Goal: Transaction & Acquisition: Purchase product/service

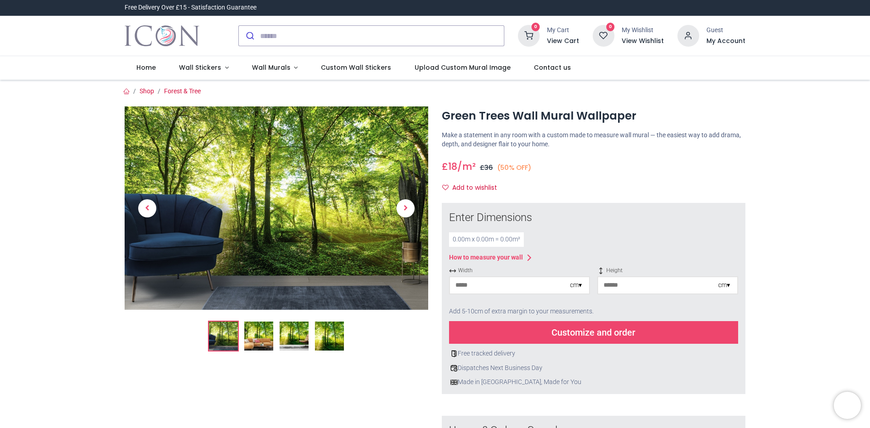
click at [256, 339] on img at bounding box center [258, 336] width 29 height 29
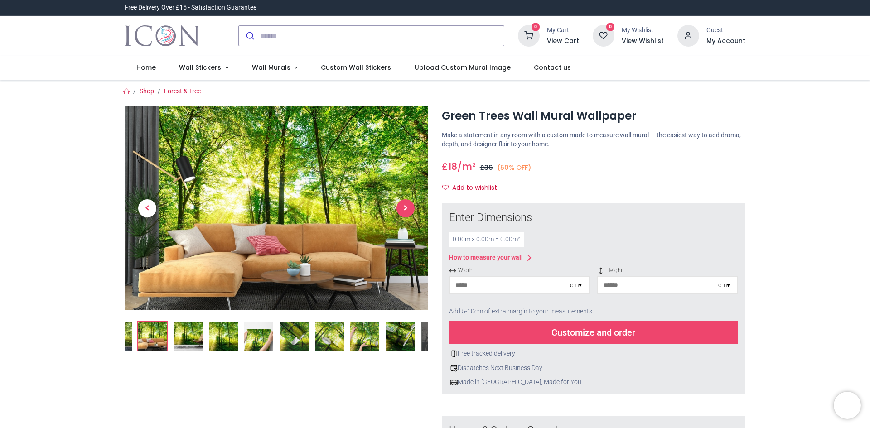
click at [407, 212] on span "Next" at bounding box center [405, 208] width 18 height 18
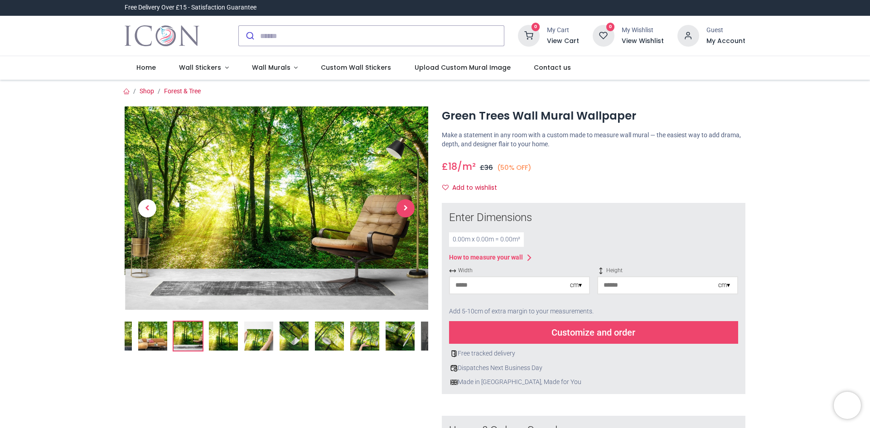
click at [407, 212] on span "Next" at bounding box center [405, 208] width 18 height 18
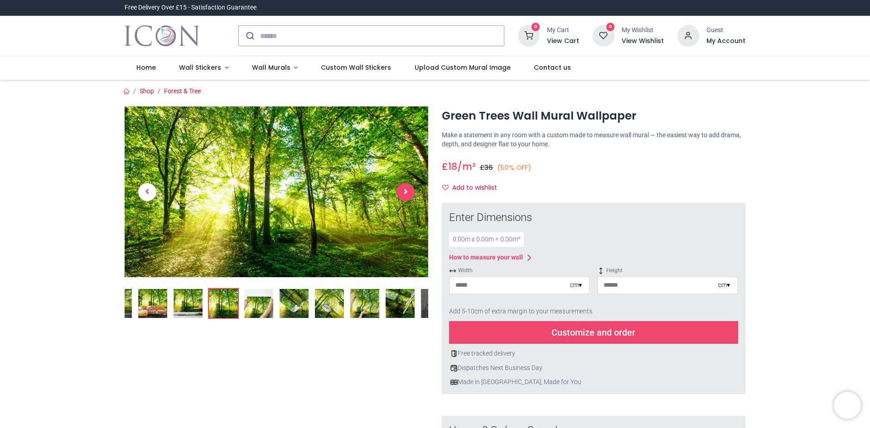
click at [407, 212] on link at bounding box center [405, 192] width 45 height 120
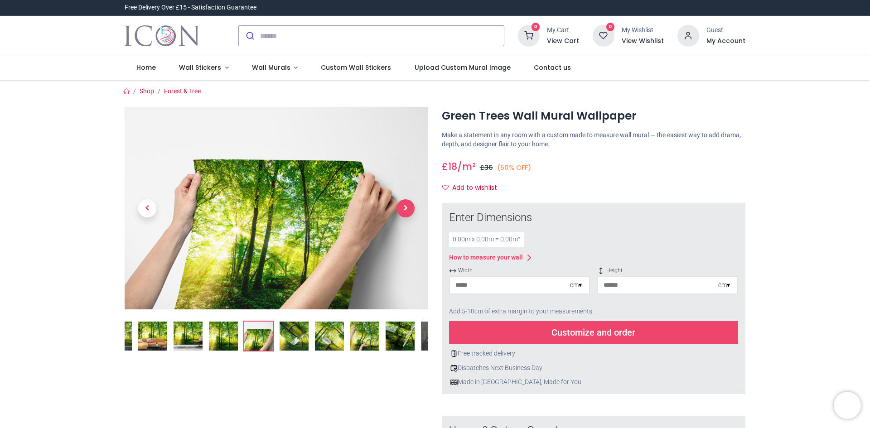
click at [407, 212] on span "Next" at bounding box center [405, 208] width 18 height 18
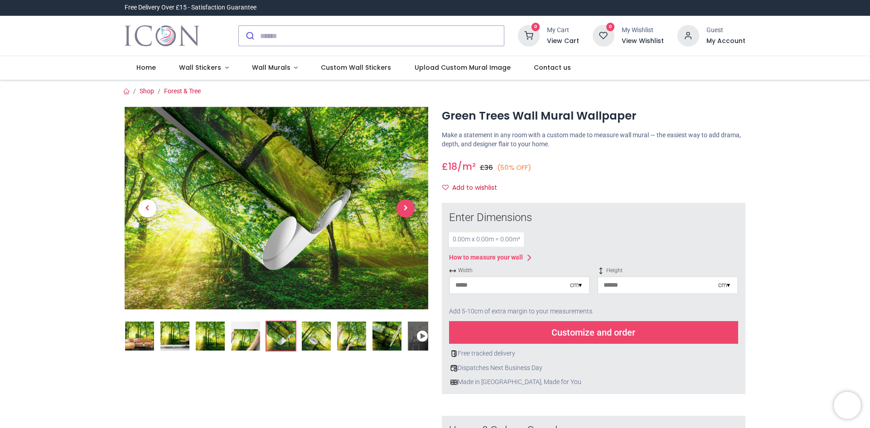
click at [407, 212] on span "Next" at bounding box center [405, 208] width 18 height 18
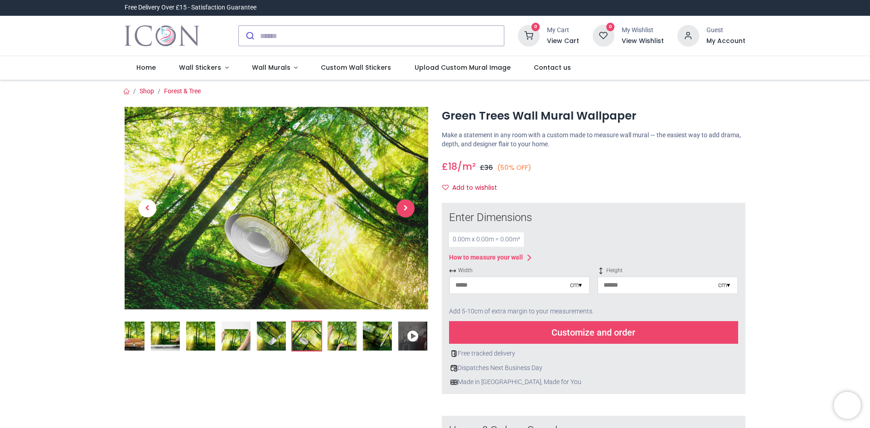
click at [407, 212] on span "Next" at bounding box center [405, 208] width 18 height 18
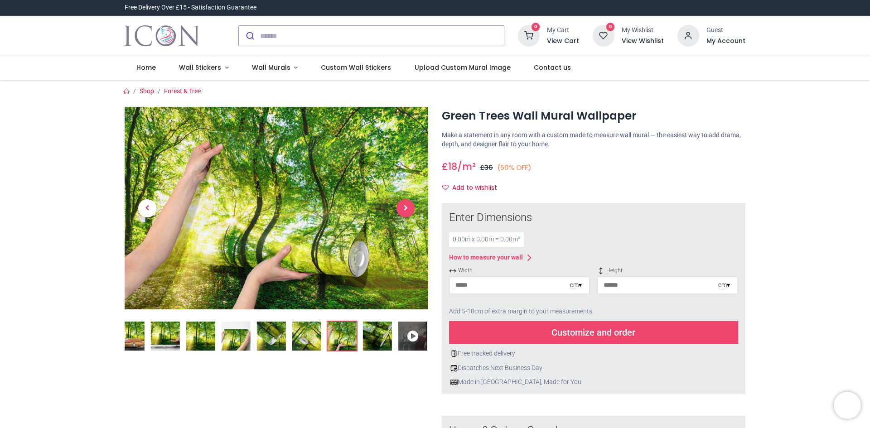
click at [407, 212] on span "Next" at bounding box center [405, 208] width 18 height 18
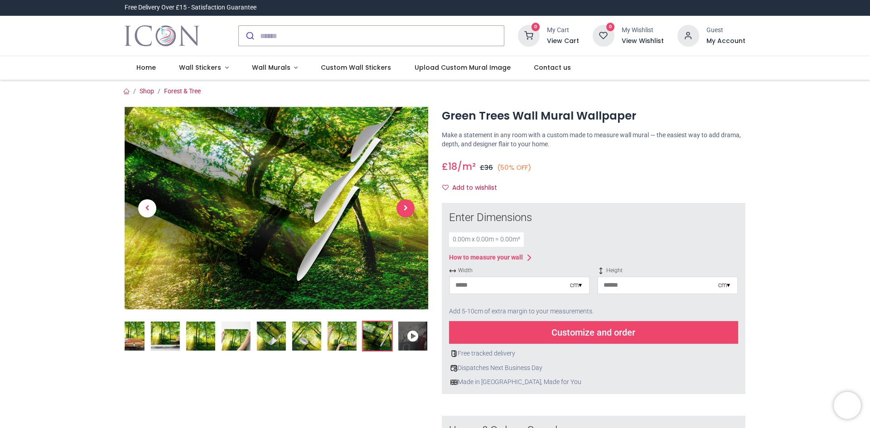
click at [407, 212] on span "Next" at bounding box center [405, 208] width 18 height 18
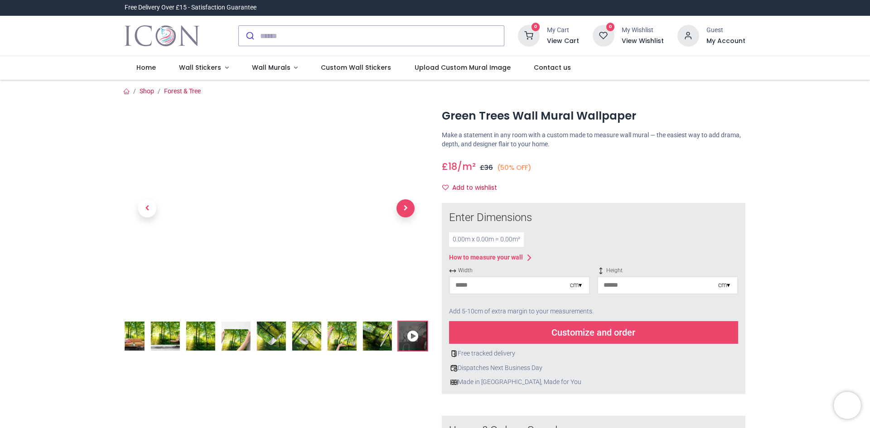
click at [407, 212] on span "Next" at bounding box center [405, 208] width 18 height 18
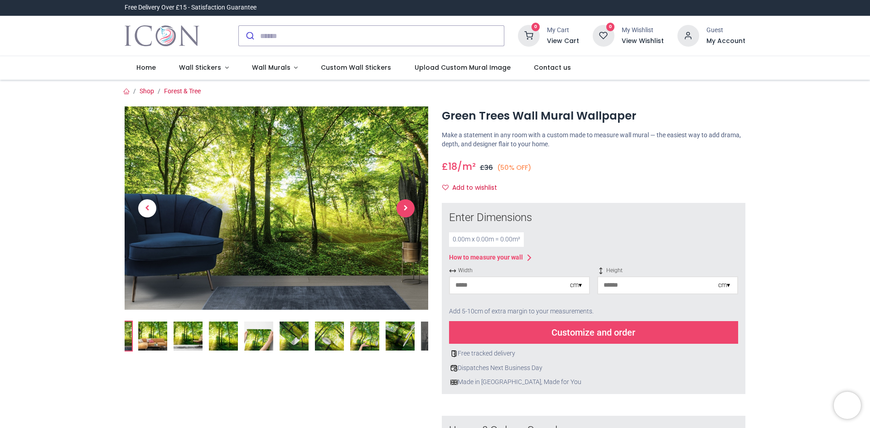
click at [407, 212] on span "Next" at bounding box center [405, 208] width 18 height 18
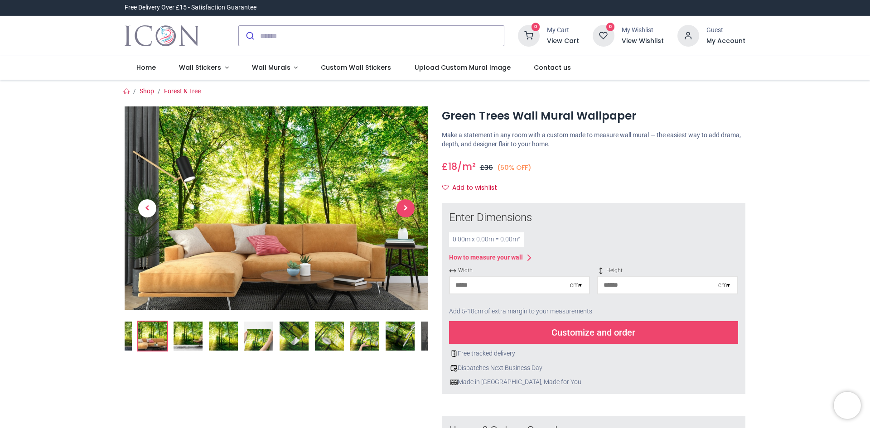
click at [407, 212] on span "Next" at bounding box center [405, 208] width 18 height 18
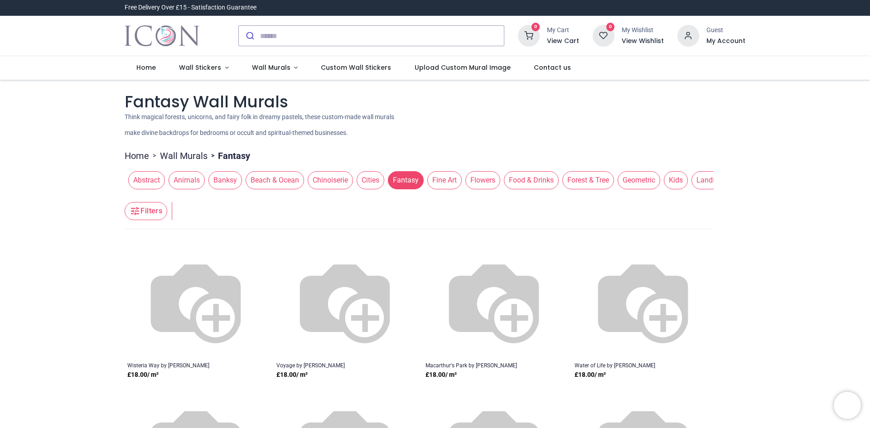
click at [405, 184] on span "Fantasy" at bounding box center [406, 180] width 36 height 18
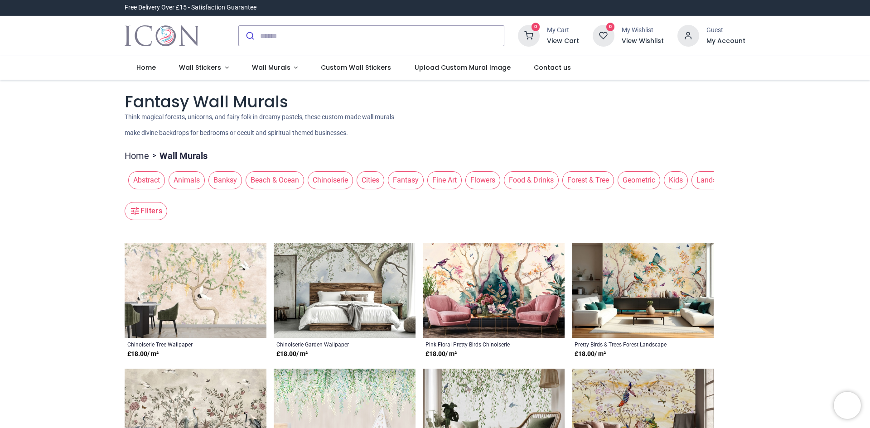
click at [401, 182] on span "Fantasy" at bounding box center [406, 180] width 36 height 18
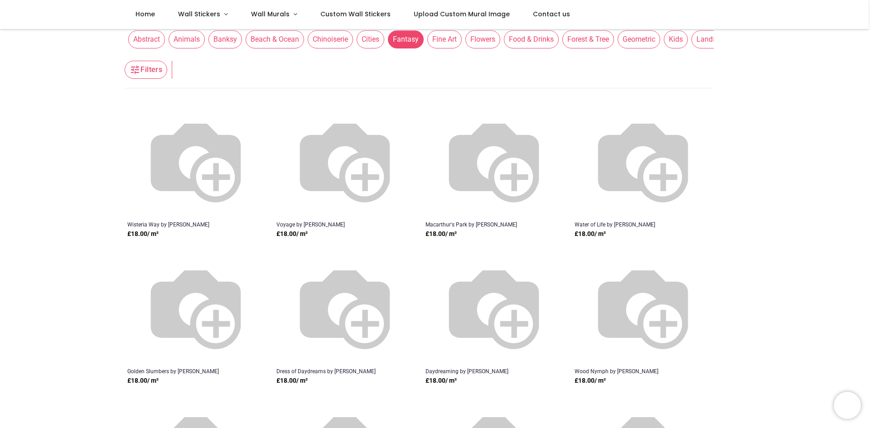
scroll to position [45, 0]
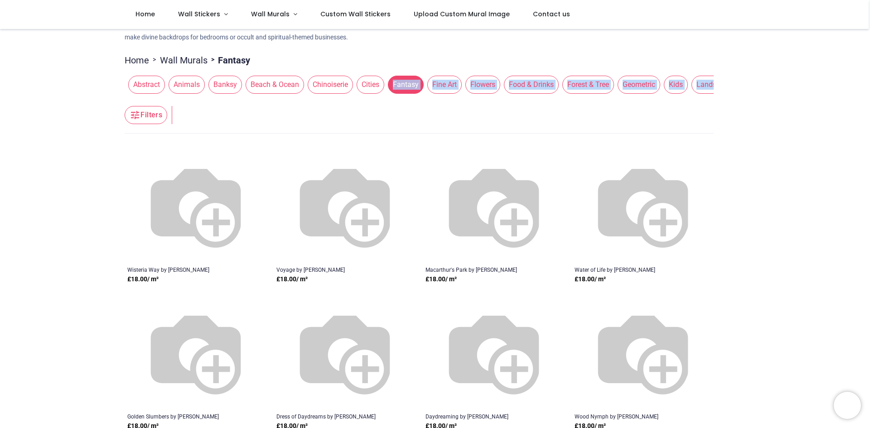
drag, startPoint x: 353, startPoint y: 98, endPoint x: 381, endPoint y: 96, distance: 28.2
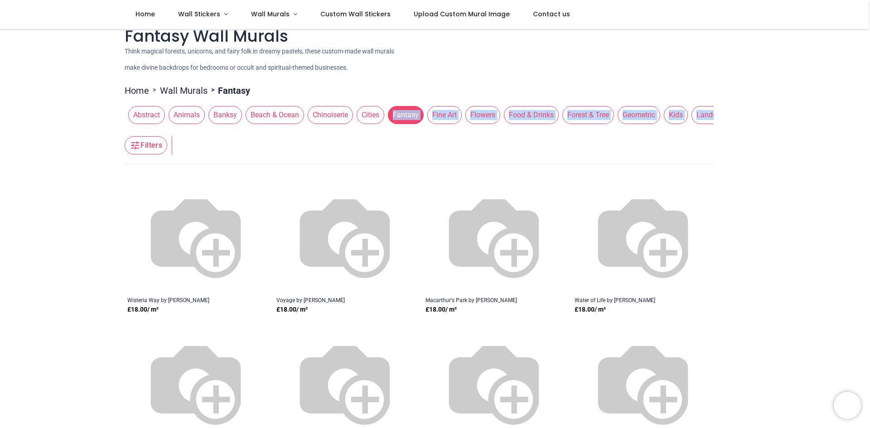
scroll to position [0, 0]
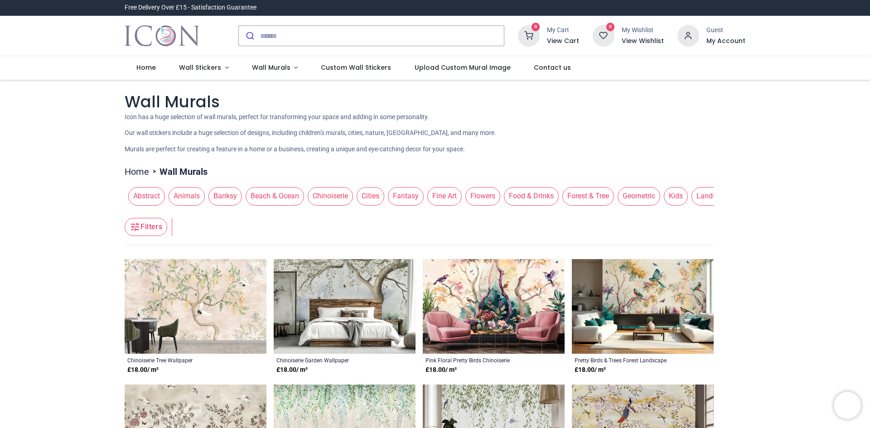
click at [272, 198] on span "Beach & Ocean" at bounding box center [275, 196] width 58 height 18
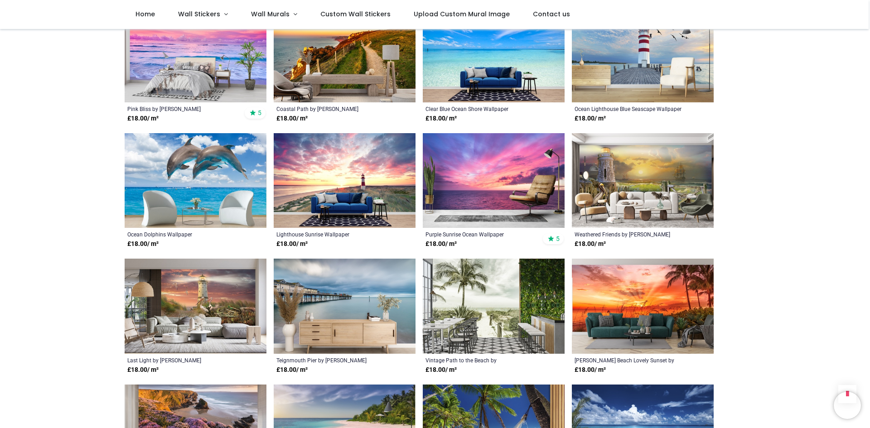
scroll to position [498, 0]
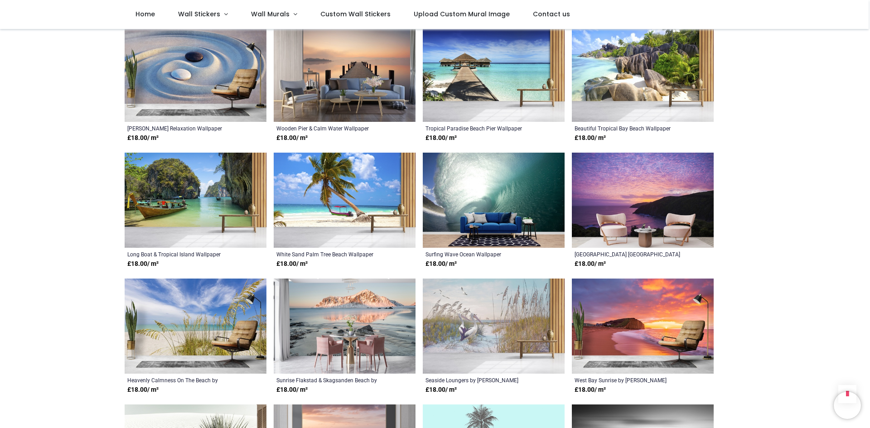
scroll to position [1359, 0]
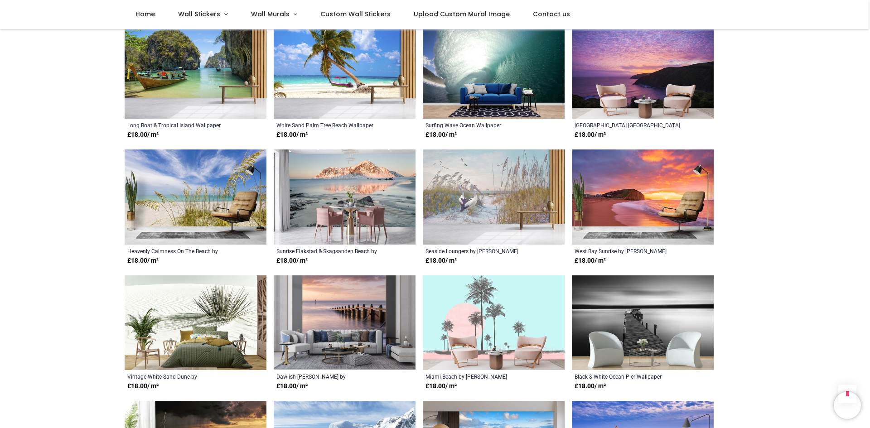
scroll to position [1178, 0]
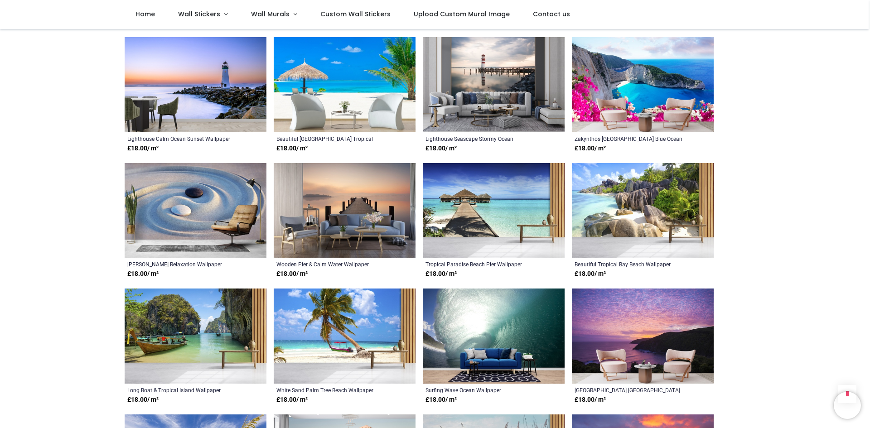
scroll to position [18, 0]
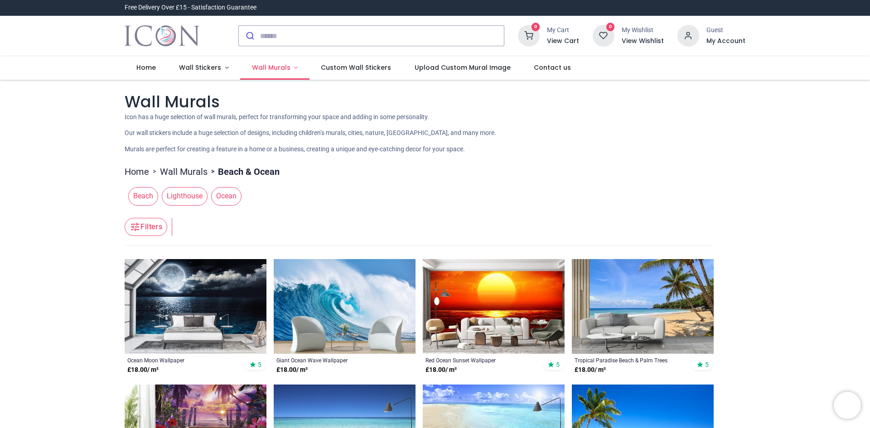
click at [273, 68] on span "Wall Murals" at bounding box center [271, 67] width 39 height 9
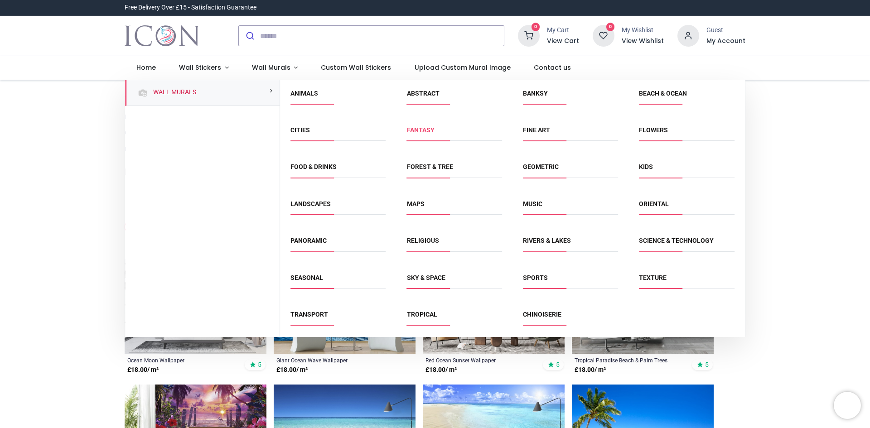
click at [415, 130] on link "Fantasy" at bounding box center [421, 129] width 28 height 7
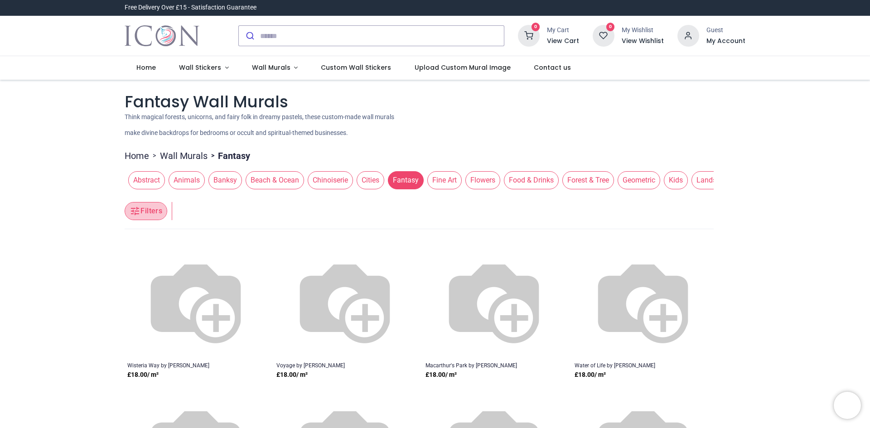
click at [151, 214] on button "Filters" at bounding box center [146, 211] width 43 height 18
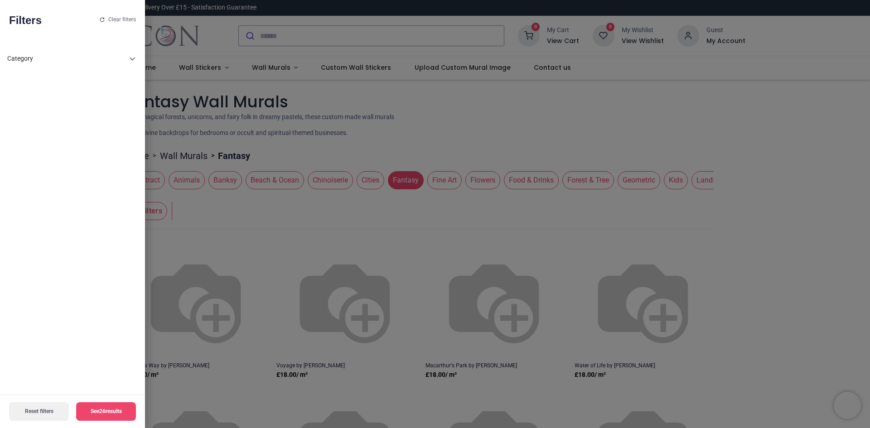
click at [151, 214] on div at bounding box center [435, 214] width 870 height 428
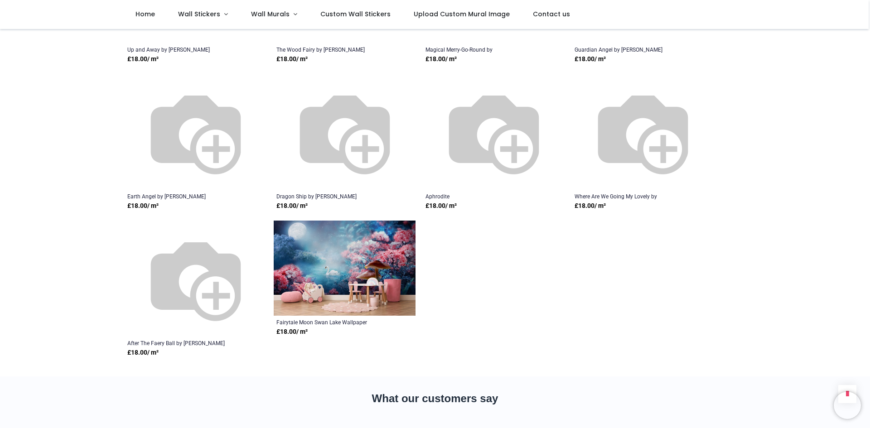
scroll to position [952, 0]
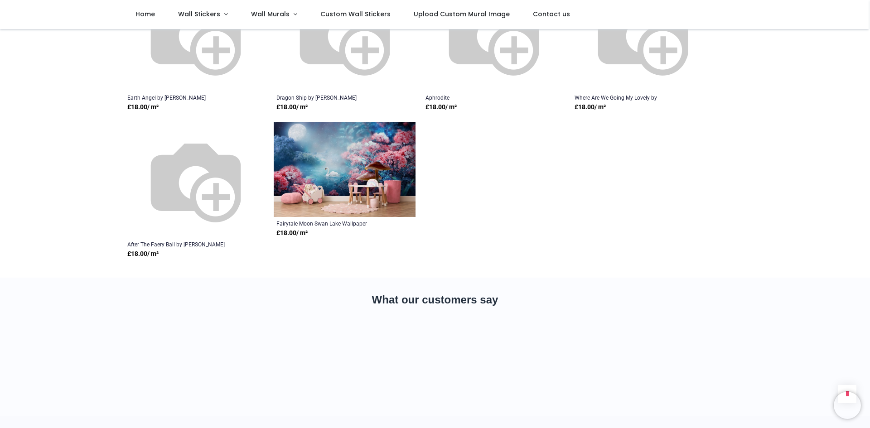
click at [220, 188] on img at bounding box center [196, 180] width 116 height 116
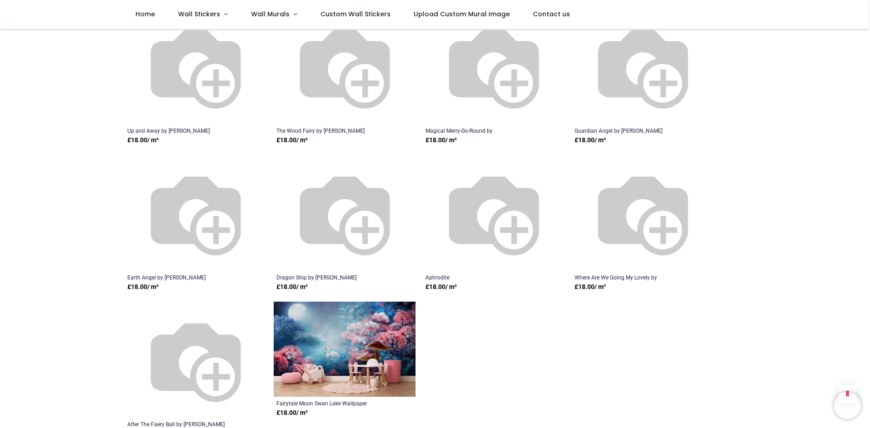
scroll to position [770, 0]
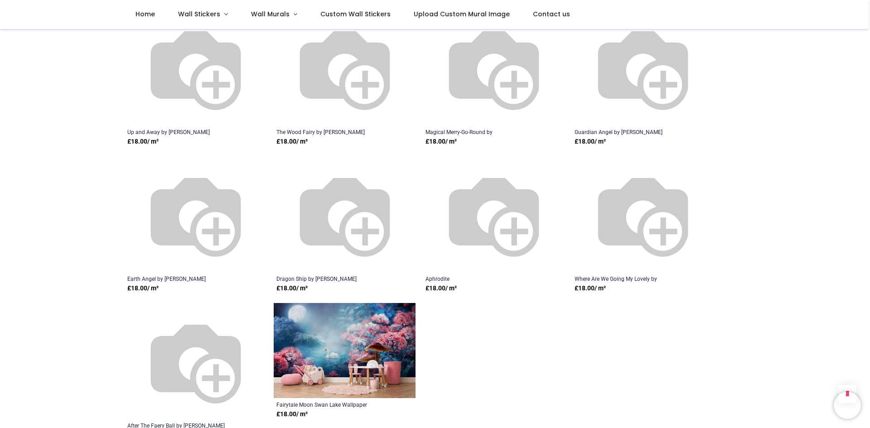
click at [356, 87] on img at bounding box center [345, 68] width 116 height 116
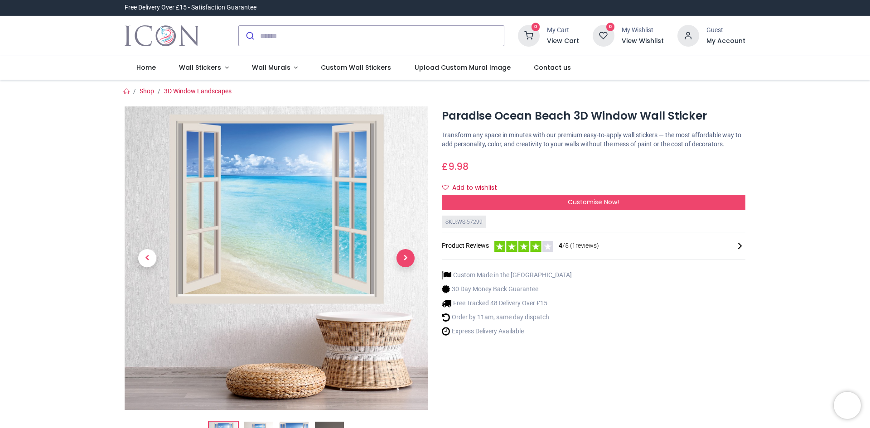
click at [403, 259] on span "Next" at bounding box center [405, 258] width 18 height 18
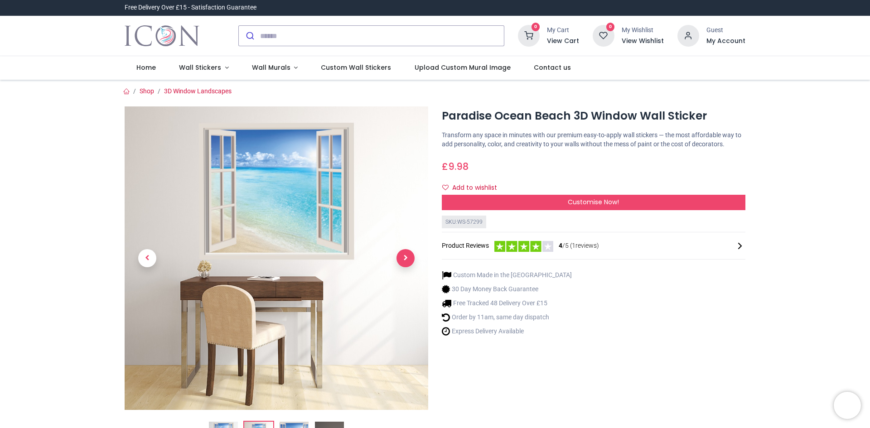
click at [403, 259] on span "Next" at bounding box center [405, 258] width 18 height 18
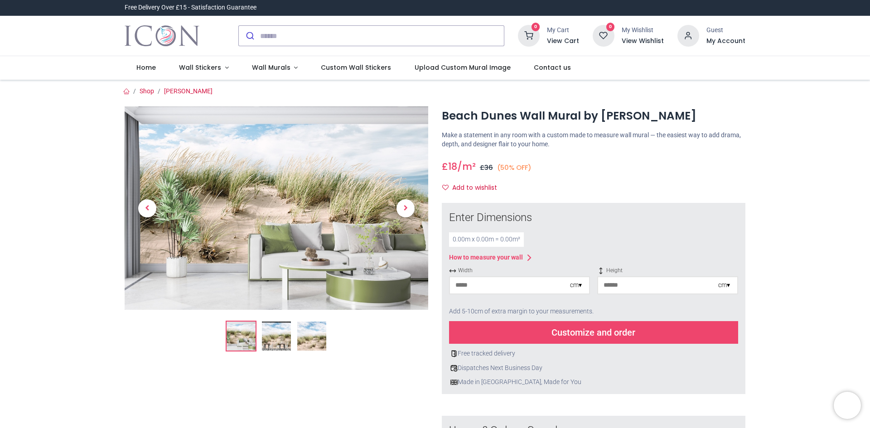
click at [280, 338] on img at bounding box center [276, 336] width 29 height 29
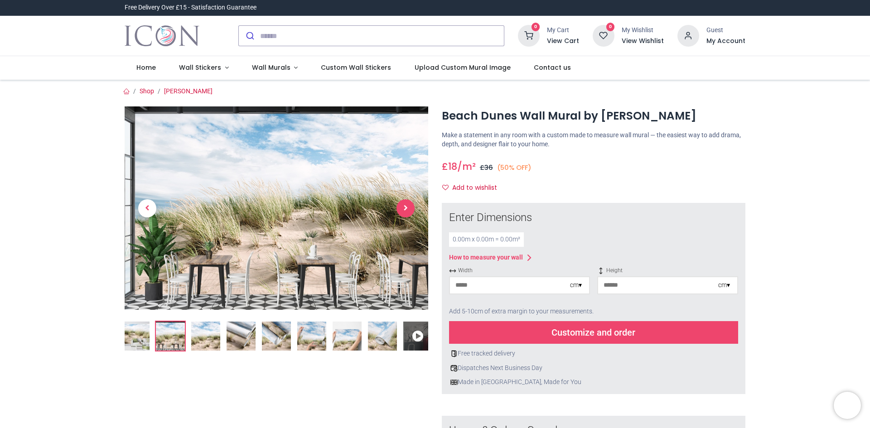
click at [404, 209] on span "Next" at bounding box center [405, 208] width 18 height 18
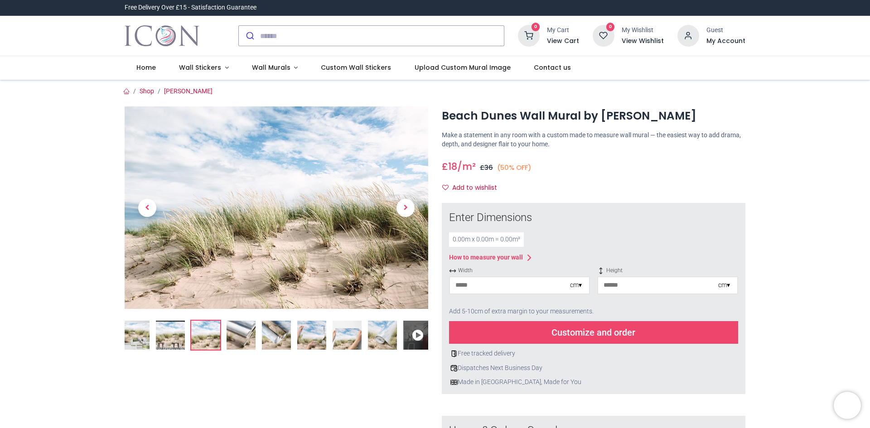
click at [489, 289] on input "number" at bounding box center [510, 285] width 120 height 16
click at [580, 285] on div "cm ▾" at bounding box center [576, 285] width 12 height 9
click at [469, 317] on div "Inches (inch)" at bounding box center [519, 316] width 139 height 15
click at [472, 288] on input "number" at bounding box center [505, 285] width 111 height 16
click at [723, 284] on div "inches ▾" at bounding box center [719, 285] width 21 height 9
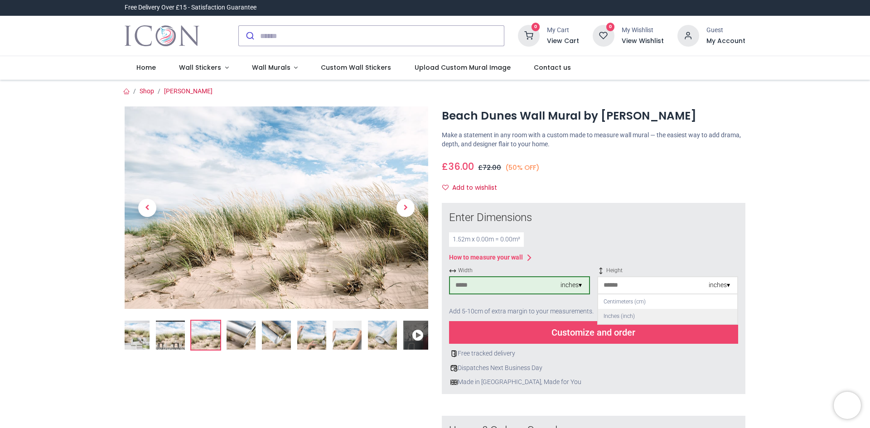
click at [627, 317] on div "Inches (inch)" at bounding box center [667, 316] width 139 height 15
click at [703, 290] on input "number" at bounding box center [653, 285] width 111 height 16
click at [729, 288] on div "inches ▾" at bounding box center [719, 285] width 21 height 9
click at [635, 304] on div "Centimeters (cm)" at bounding box center [667, 302] width 139 height 15
type input "***"
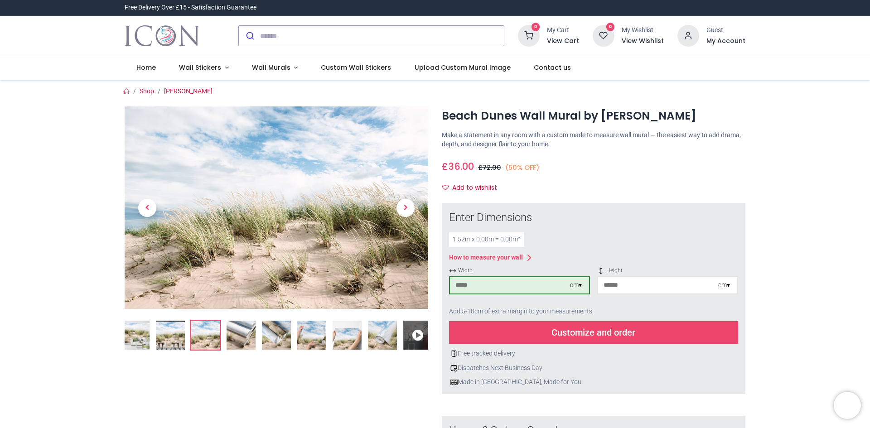
click at [614, 289] on input "number" at bounding box center [658, 285] width 120 height 16
type input "***"
click at [580, 286] on div "cm ▾" at bounding box center [576, 285] width 12 height 9
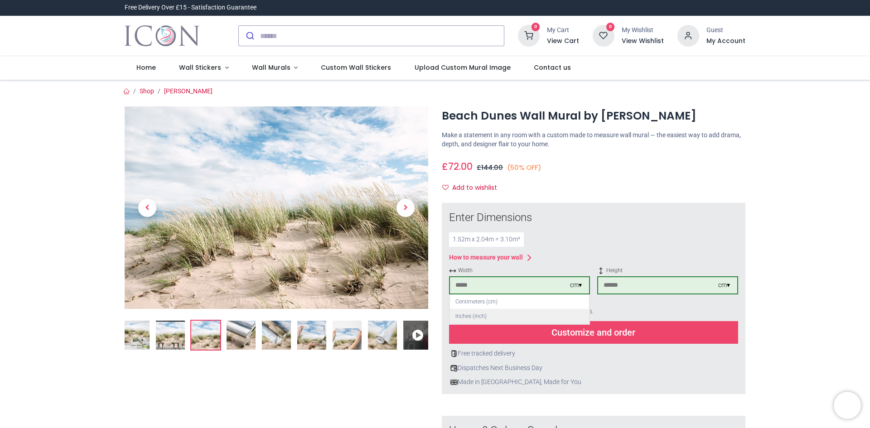
click at [481, 319] on div "Inches (inch)" at bounding box center [519, 316] width 139 height 15
type input "**"
click at [580, 288] on div "inches ▾" at bounding box center [570, 285] width 21 height 9
click at [570, 287] on div "inches ▾" at bounding box center [570, 285] width 21 height 9
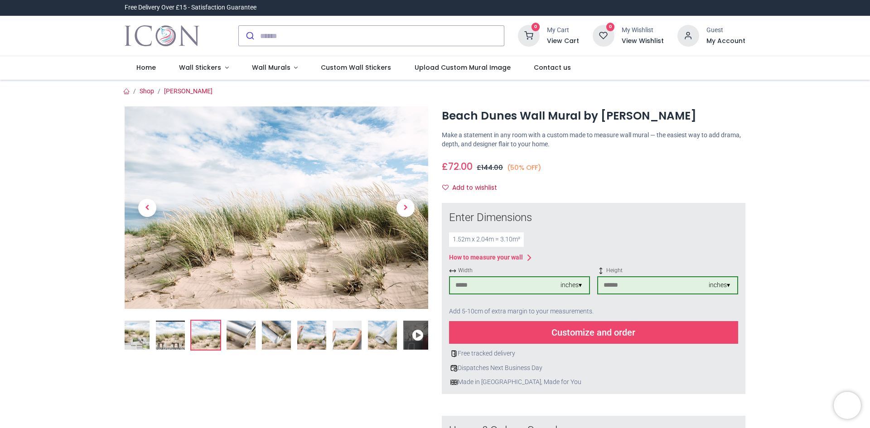
click at [578, 286] on div "inches ▾" at bounding box center [570, 285] width 21 height 9
click at [479, 304] on div "Centimeters (cm)" at bounding box center [519, 302] width 139 height 15
type input "***"
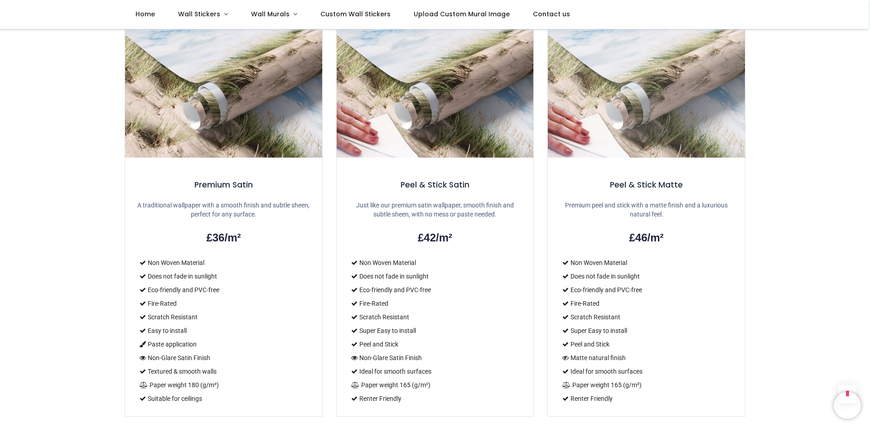
scroll to position [634, 0]
click at [235, 135] on img at bounding box center [223, 92] width 197 height 131
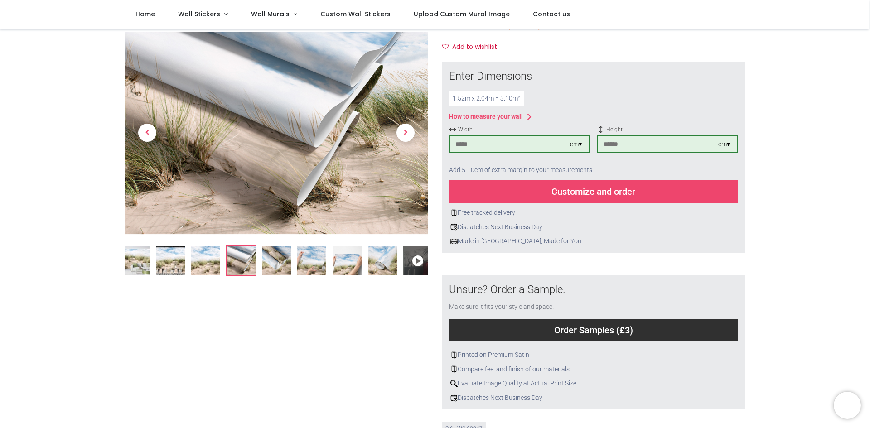
scroll to position [0, 0]
